Goal: Use online tool/utility: Utilize a website feature to perform a specific function

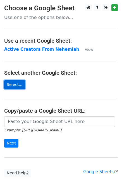
click at [15, 81] on link "Select..." at bounding box center [14, 84] width 21 height 9
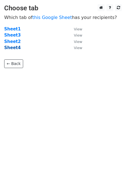
click at [16, 49] on strong "Sheet4" at bounding box center [12, 47] width 16 height 5
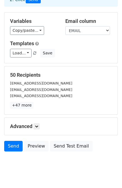
scroll to position [50, 0]
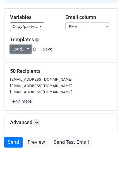
click at [20, 45] on link "Load..." at bounding box center [20, 49] width 21 height 9
click at [77, 45] on div "Load... No templates saved Save" at bounding box center [61, 49] width 110 height 9
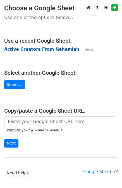
click at [26, 48] on strong "Active Creators From Nehemiah" at bounding box center [41, 49] width 75 height 5
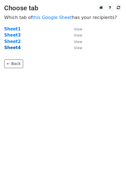
click at [8, 47] on strong "Sheet4" at bounding box center [12, 47] width 16 height 5
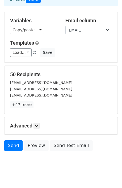
scroll to position [50, 0]
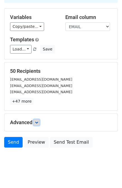
click at [36, 121] on icon at bounding box center [36, 122] width 3 height 3
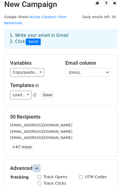
scroll to position [0, 0]
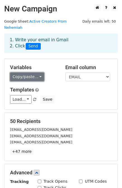
click at [33, 72] on link "Copy/paste..." at bounding box center [27, 76] width 34 height 9
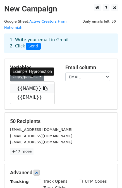
click at [32, 84] on link "{{NAME}}" at bounding box center [32, 88] width 44 height 9
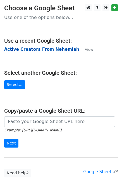
click at [26, 48] on strong "Active Creators From Nehemiah" at bounding box center [41, 49] width 75 height 5
click at [20, 50] on strong "Active Creators From Nehemiah" at bounding box center [41, 49] width 75 height 5
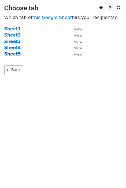
click at [16, 54] on strong "Sheet5" at bounding box center [12, 54] width 16 height 5
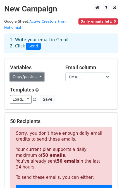
click at [21, 72] on link "Copy/paste..." at bounding box center [27, 76] width 34 height 9
